Goal: Task Accomplishment & Management: Complete application form

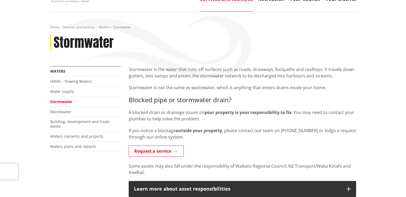
scroll to position [53, 0]
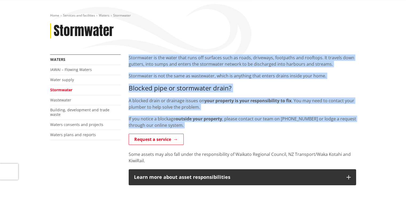
drag, startPoint x: 129, startPoint y: 56, endPoint x: 193, endPoint y: 128, distance: 96.1
click at [241, 140] on p "Request a service" at bounding box center [242, 140] width 227 height 12
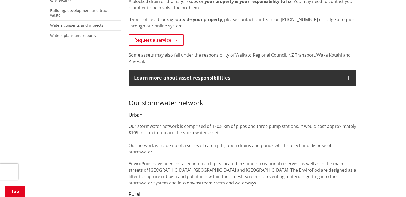
scroll to position [133, 0]
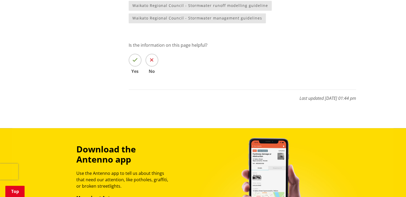
scroll to position [667, 0]
